Goal: Find specific page/section

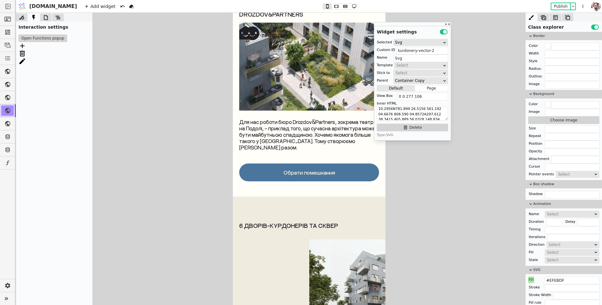
scroll to position [2694, 0]
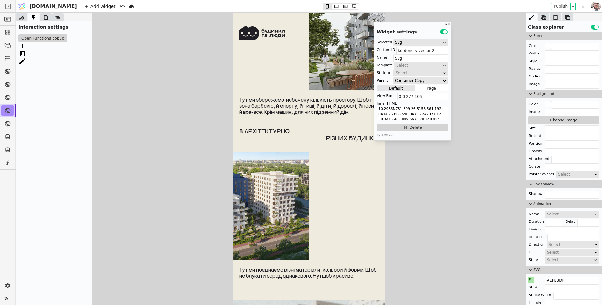
click at [295, 181] on img at bounding box center [251, 206] width 116 height 108
type input "frame-image-7"
type input "Image"
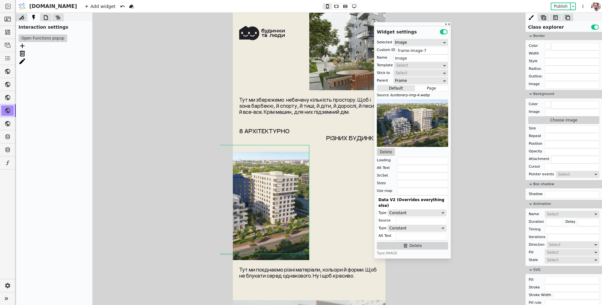
click at [336, 70] on img at bounding box center [385, 37] width 153 height 106
type input "frame-image-5"
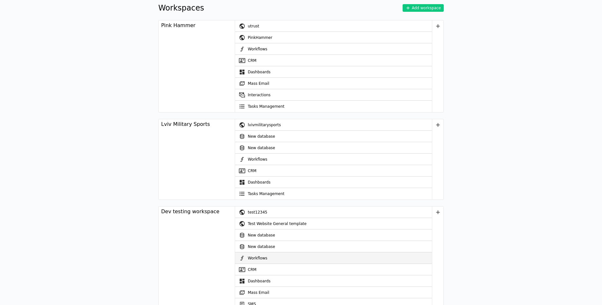
scroll to position [26, 0]
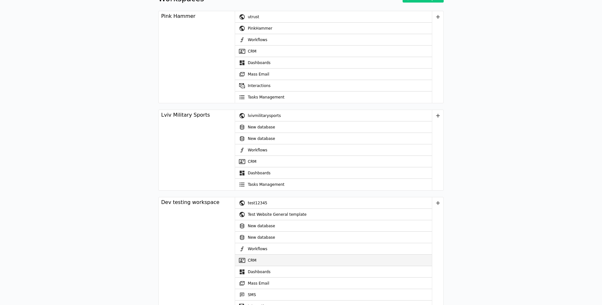
click at [265, 256] on link "CRM" at bounding box center [333, 259] width 197 height 11
